Goal: Task Accomplishment & Management: Complete application form

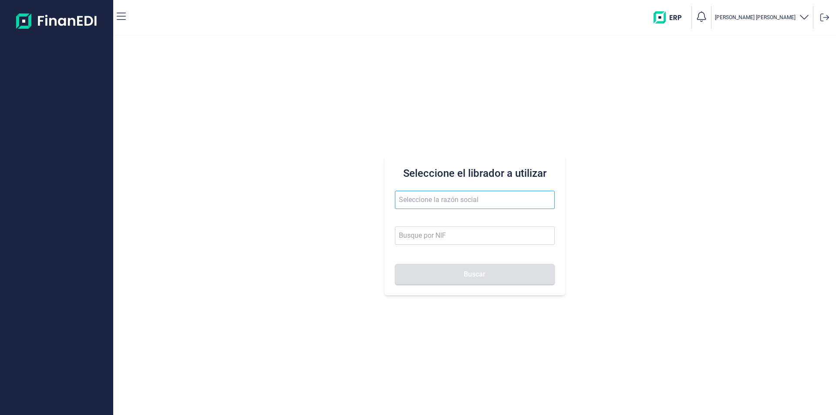
click at [410, 196] on input "text" at bounding box center [475, 200] width 160 height 18
click at [445, 222] on li "TECH 2023 CONSTRUCCIONES SL" at bounding box center [475, 221] width 160 height 17
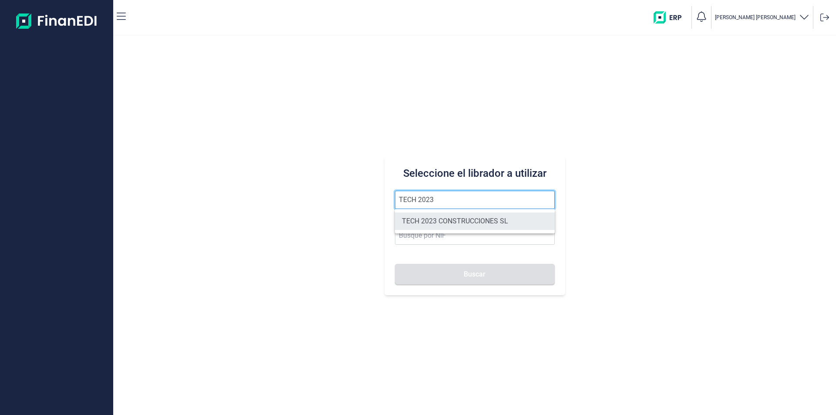
type input "TECH 2023 CONSTRUCCIONES SL"
type input "B56506058"
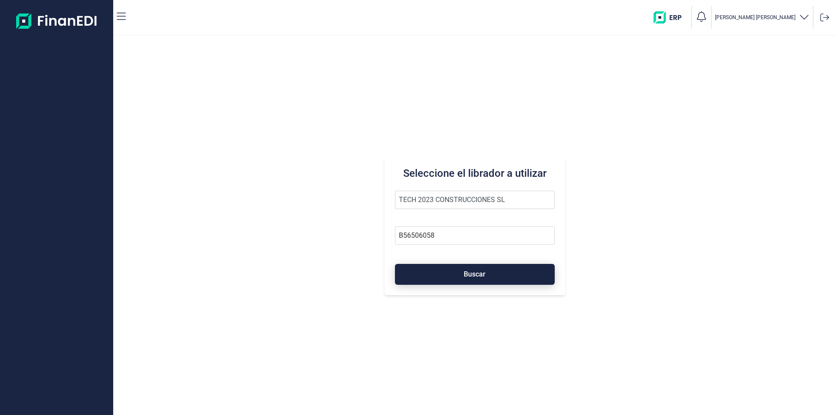
click at [435, 280] on button "Buscar" at bounding box center [475, 274] width 160 height 21
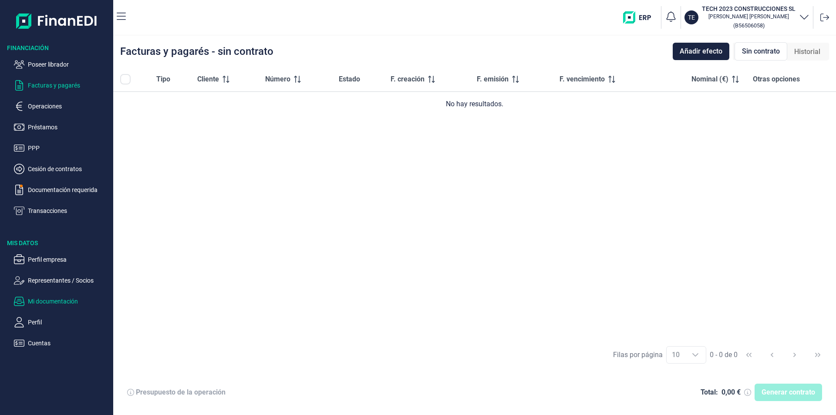
click at [61, 304] on p "Mi documentación" at bounding box center [69, 301] width 82 height 10
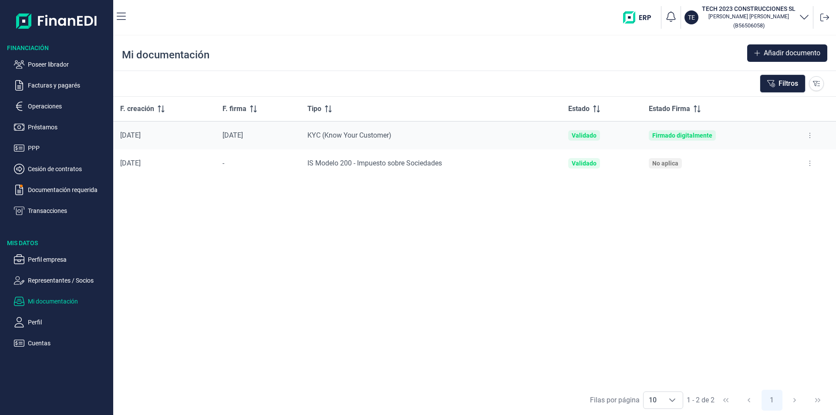
click at [63, 301] on p "Mi documentación" at bounding box center [69, 301] width 82 height 10
click at [61, 65] on p "Poseer librador" at bounding box center [69, 64] width 82 height 10
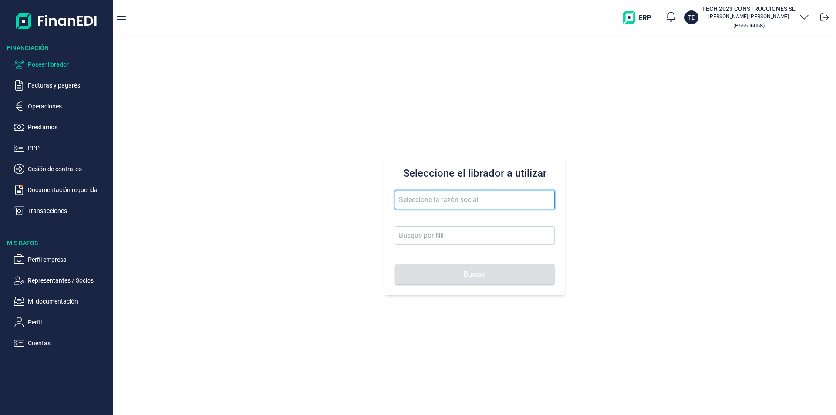
click at [407, 202] on input "text" at bounding box center [475, 200] width 160 height 18
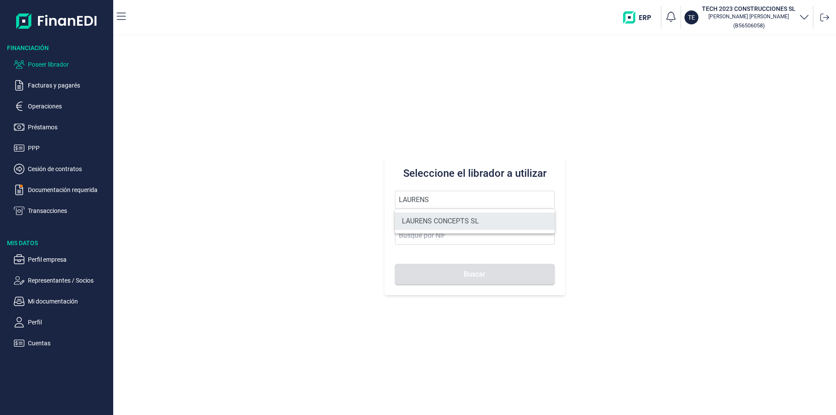
click at [451, 221] on li "LAURENS CONCEPTS SL" at bounding box center [475, 221] width 160 height 17
type input "LAURENS CONCEPTS SL"
type input "B66109042"
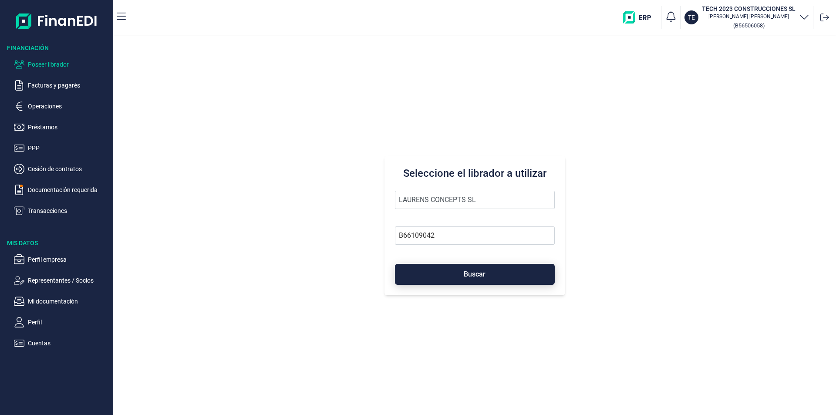
click at [458, 275] on button "Buscar" at bounding box center [475, 274] width 160 height 21
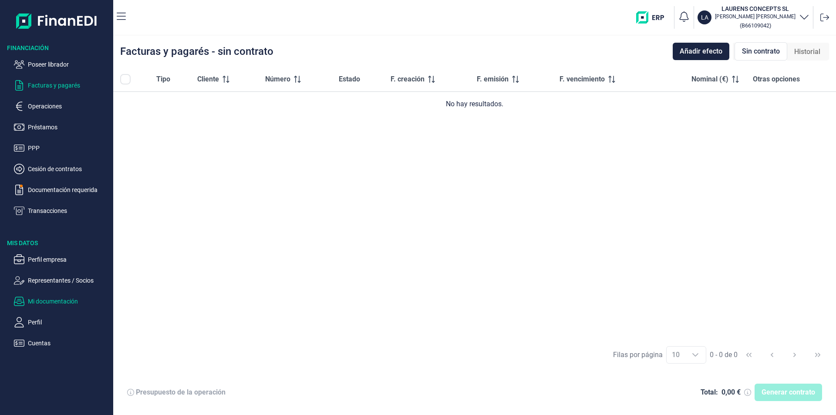
click at [51, 301] on p "Mi documentación" at bounding box center [69, 301] width 82 height 10
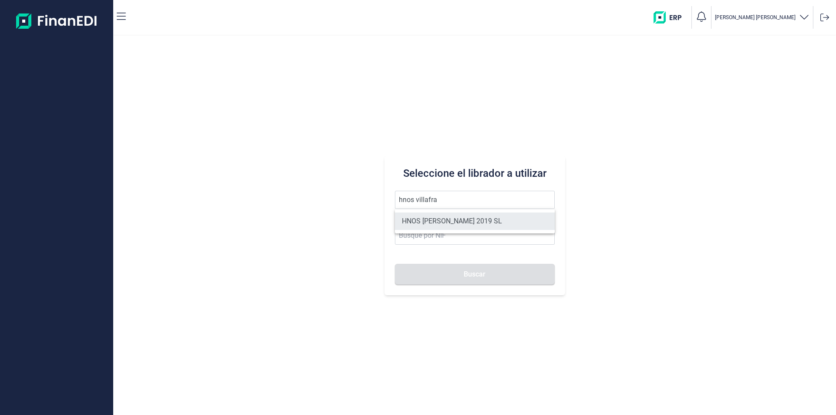
click at [437, 219] on li "HNOS [PERSON_NAME] 2019 SL" at bounding box center [475, 221] width 160 height 17
type input "HNOS VILLAFRANCA 2019 SL"
type input "B45843273"
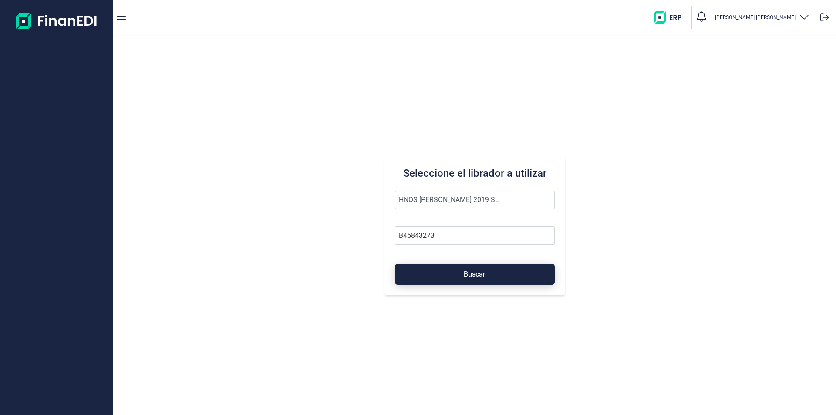
click at [450, 274] on button "Buscar" at bounding box center [475, 274] width 160 height 21
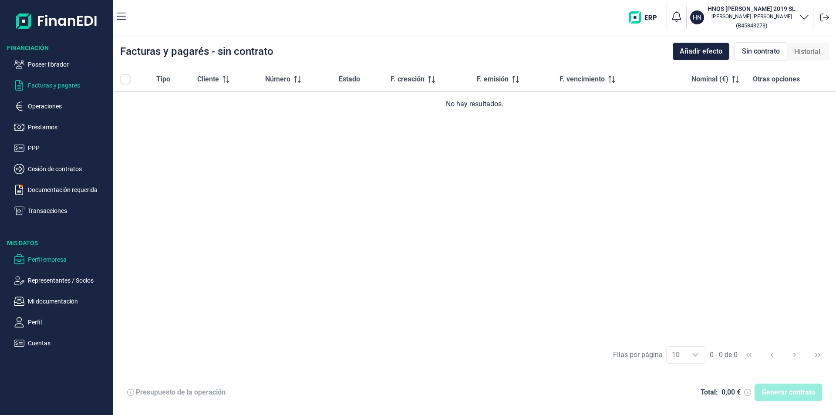
click at [50, 261] on p "Perfil empresa" at bounding box center [69, 259] width 82 height 10
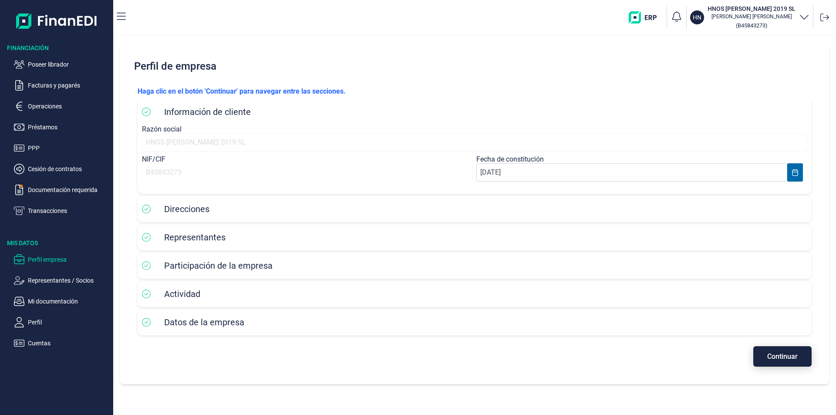
click at [769, 355] on span "Continuar" at bounding box center [782, 356] width 30 height 7
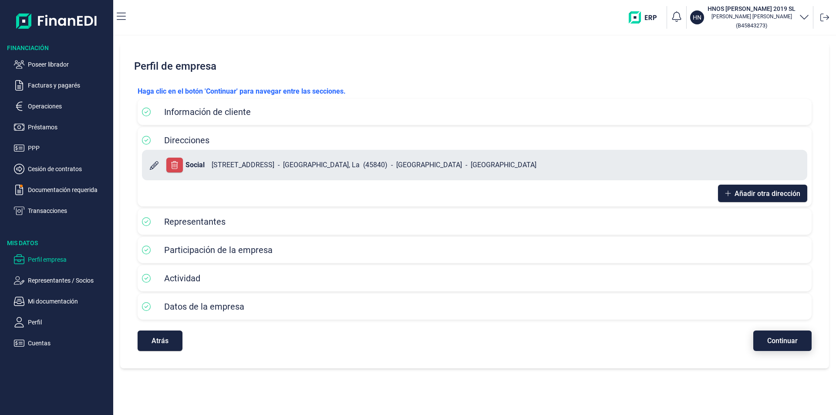
click at [781, 340] on span "Continuar" at bounding box center [782, 340] width 30 height 7
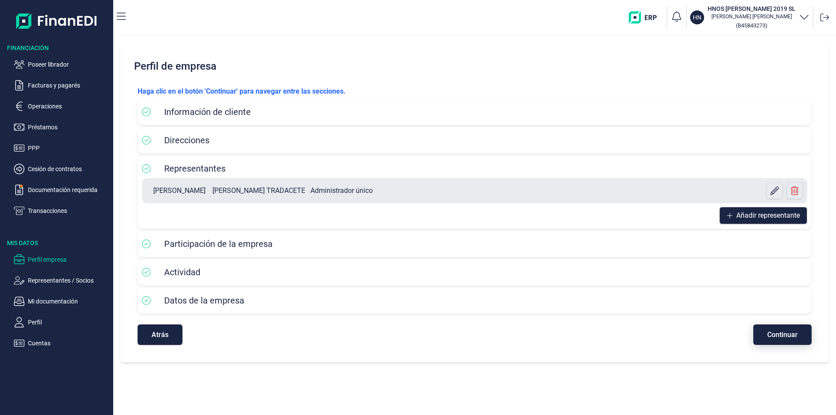
click at [779, 333] on span "Continuar" at bounding box center [782, 334] width 30 height 7
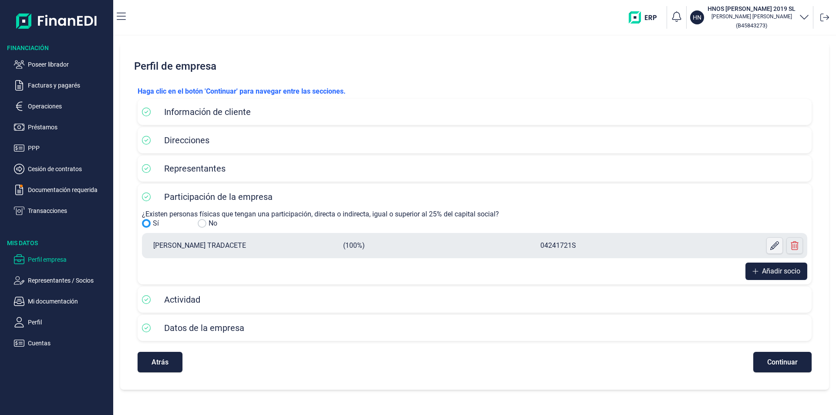
click at [773, 244] on icon at bounding box center [774, 245] width 9 height 9
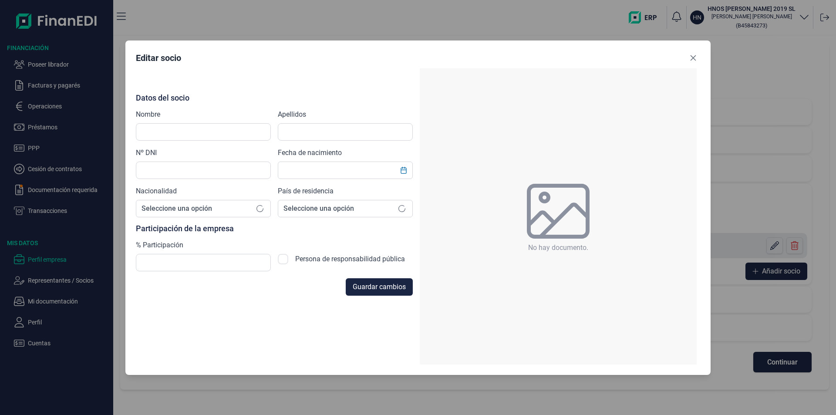
type input "ALBERTO"
type input "VILLAFRANCA TRADACETE"
type input "04241721S"
type input "18/06/2001"
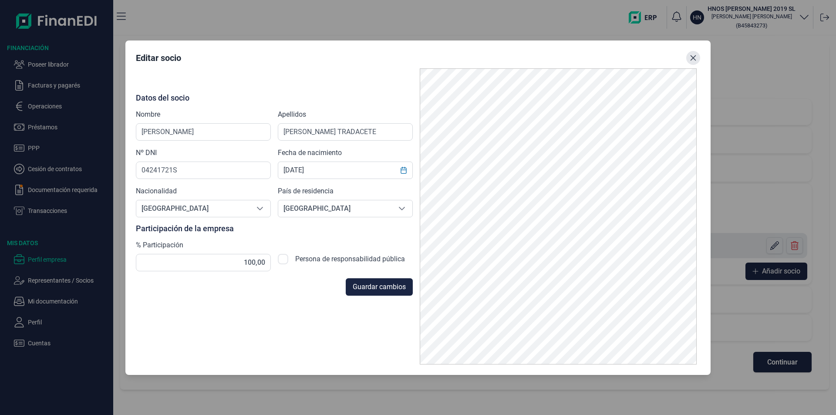
click at [695, 58] on icon "Close" at bounding box center [693, 57] width 7 height 7
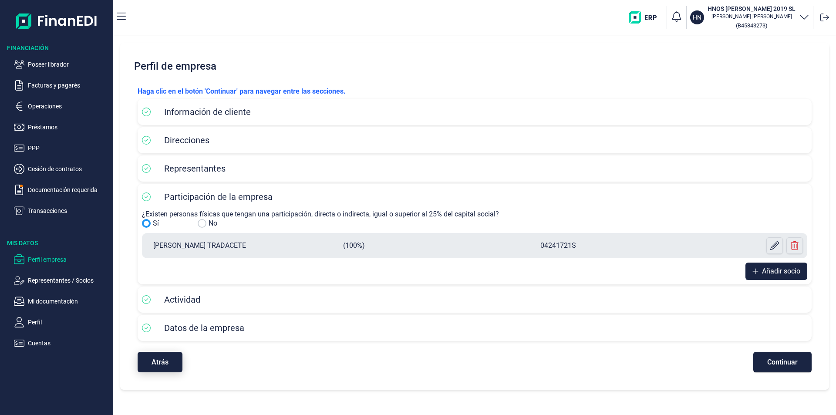
click at [163, 368] on button "Atrás" at bounding box center [160, 362] width 45 height 20
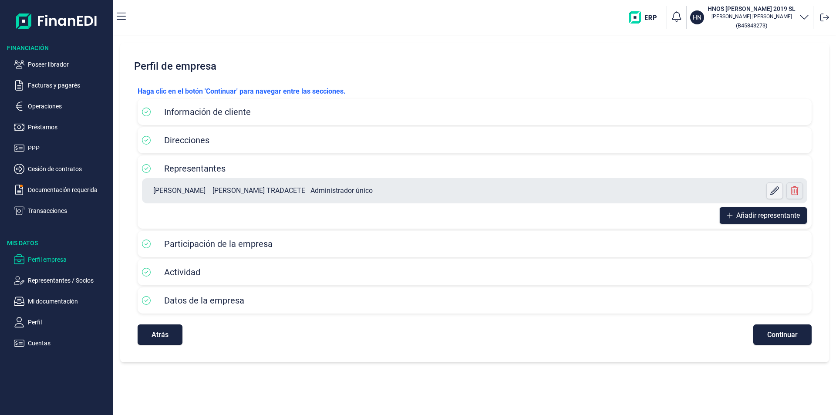
click at [776, 191] on icon at bounding box center [774, 190] width 9 height 9
select select "ES"
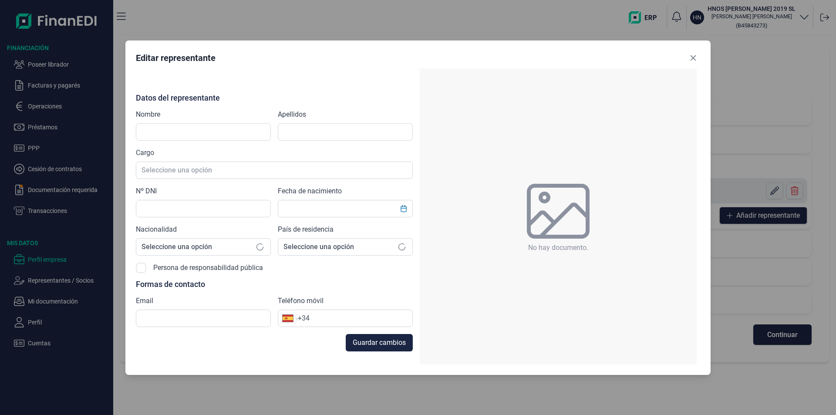
type input "ALBERTO"
type input "VILLAFRANCA TRADACETE"
type input "04241721S"
type input "hvs@hnosvillafranca.com"
type input "+34 685 18 18 46"
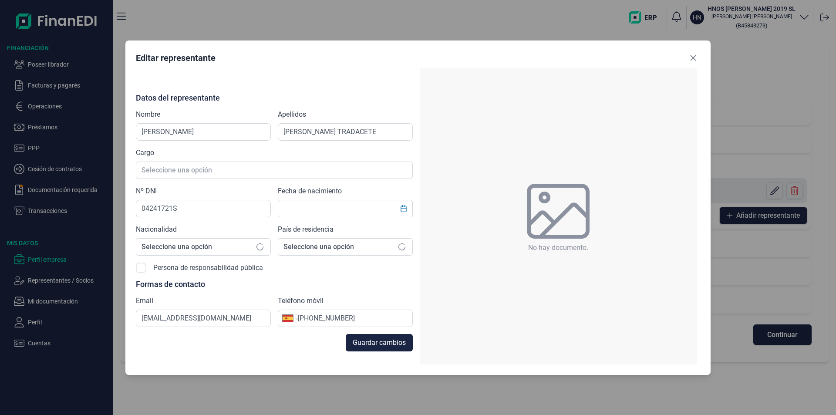
type input "18/06/2001"
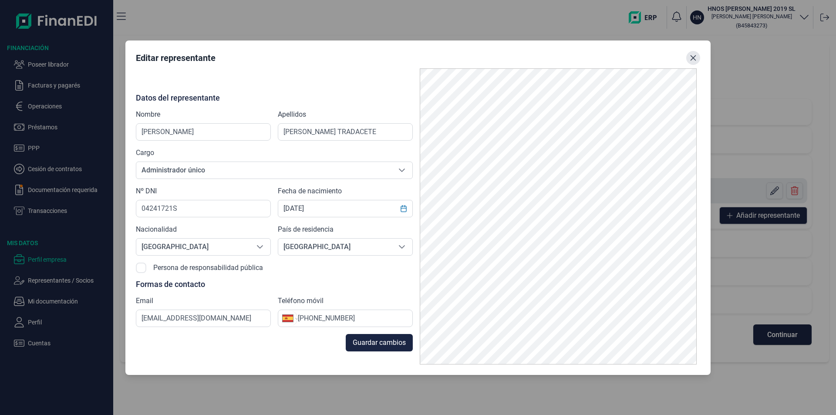
click at [693, 57] on icon "Close" at bounding box center [694, 58] width 6 height 6
